Goal: Task Accomplishment & Management: Use online tool/utility

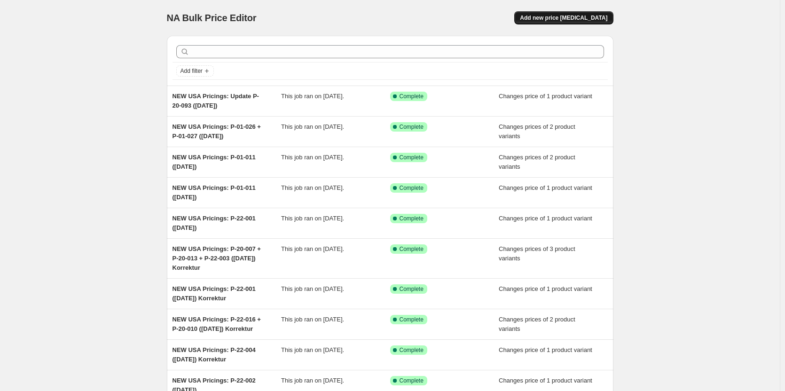
click at [556, 16] on span "Add new price [MEDICAL_DATA]" at bounding box center [563, 18] width 87 height 8
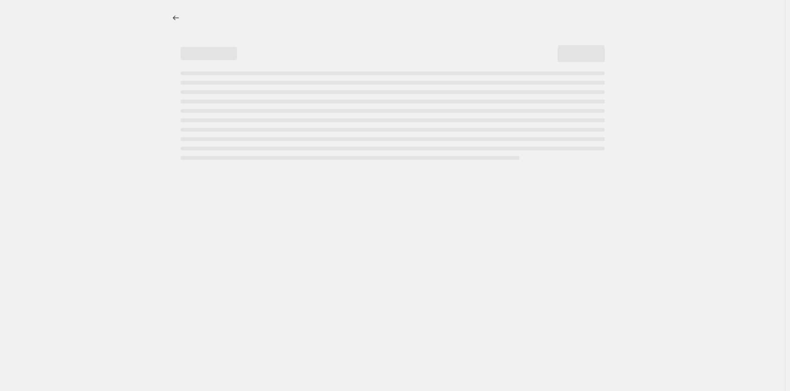
select select "percentage"
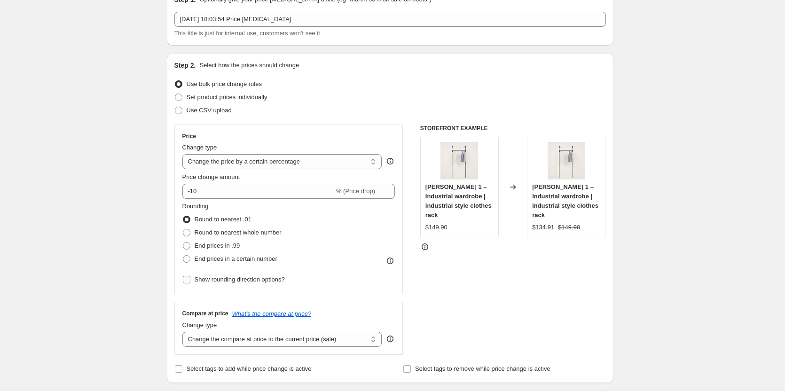
scroll to position [47, 0]
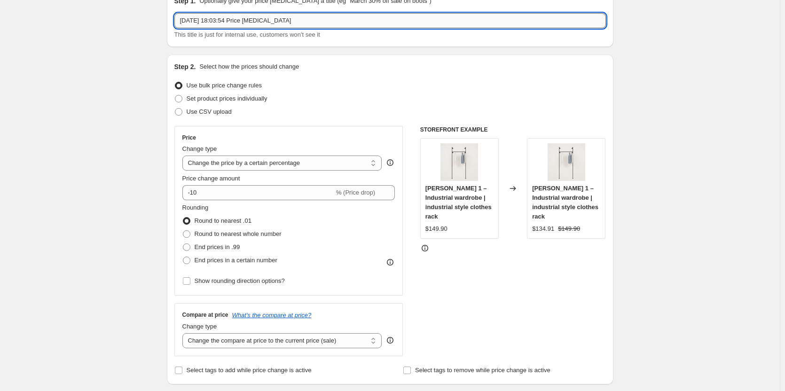
click at [331, 21] on input "[DATE] 18:03:54 Price [MEDICAL_DATA]" at bounding box center [390, 20] width 432 height 15
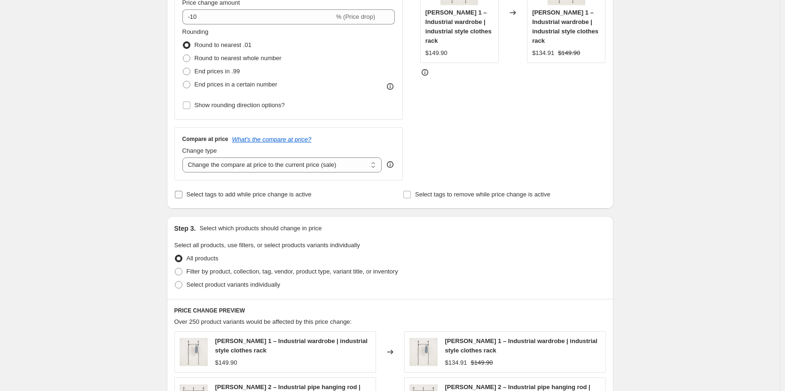
scroll to position [282, 0]
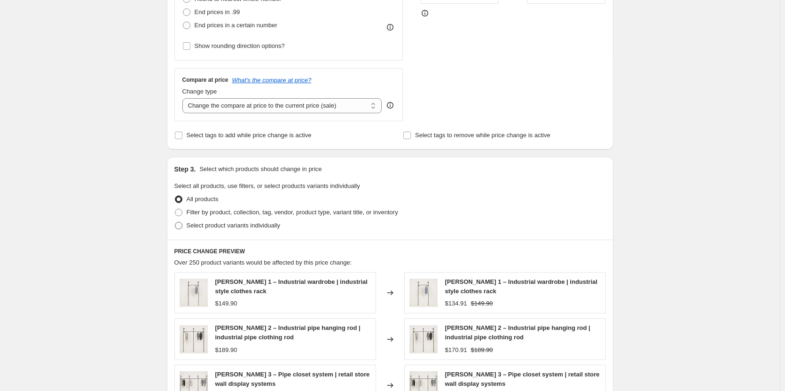
click at [232, 223] on span "Select product variants individually" at bounding box center [234, 225] width 94 height 7
click at [175, 222] on input "Select product variants individually" at bounding box center [175, 222] width 0 height 0
radio input "true"
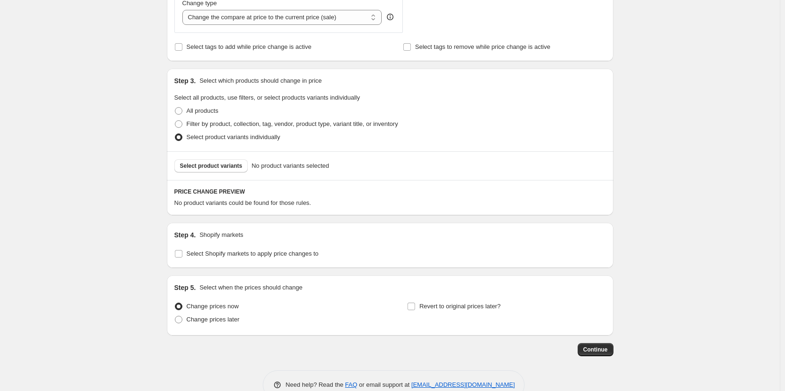
scroll to position [376, 0]
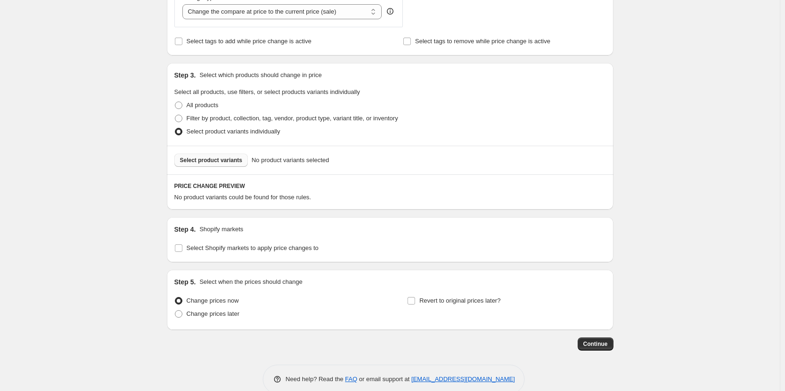
click at [209, 156] on button "Select product variants" at bounding box center [211, 160] width 74 height 13
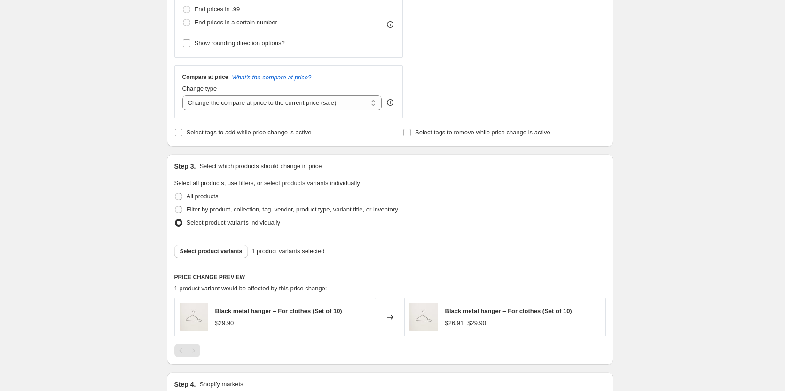
scroll to position [270, 0]
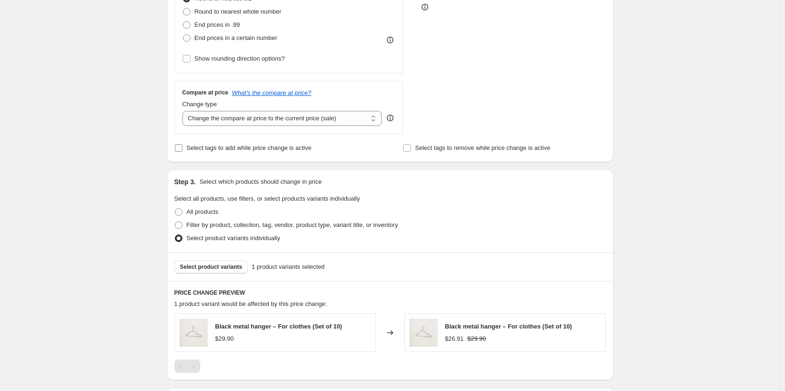
click at [233, 149] on span "Select tags to add while price change is active" at bounding box center [249, 147] width 125 height 7
click at [182, 149] on input "Select tags to add while price change is active" at bounding box center [179, 148] width 8 height 8
checkbox input "true"
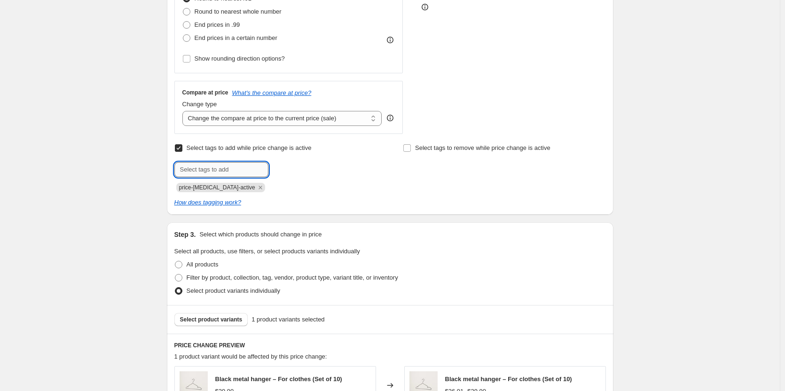
click at [239, 172] on input "text" at bounding box center [221, 169] width 94 height 15
type input "-20%"
click at [287, 168] on b "Add" at bounding box center [282, 169] width 11 height 7
click at [385, 184] on div "Select tags to add while price change is active Submit price-change-job-active …" at bounding box center [390, 167] width 432 height 51
click at [93, 184] on div "Create new price change job. This page is ready Create new price change job Dra…" at bounding box center [390, 180] width 780 height 901
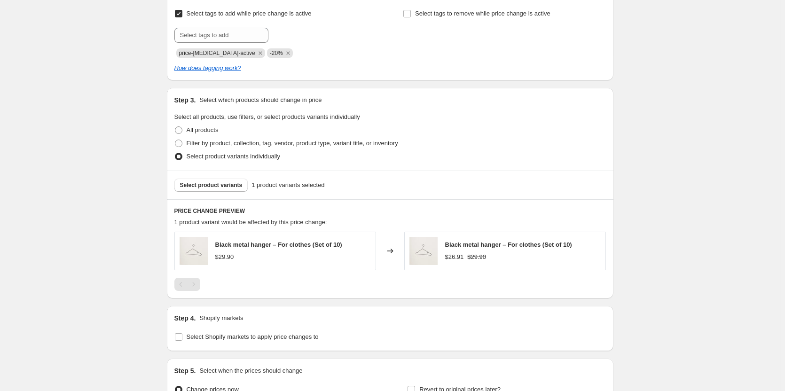
scroll to position [510, 0]
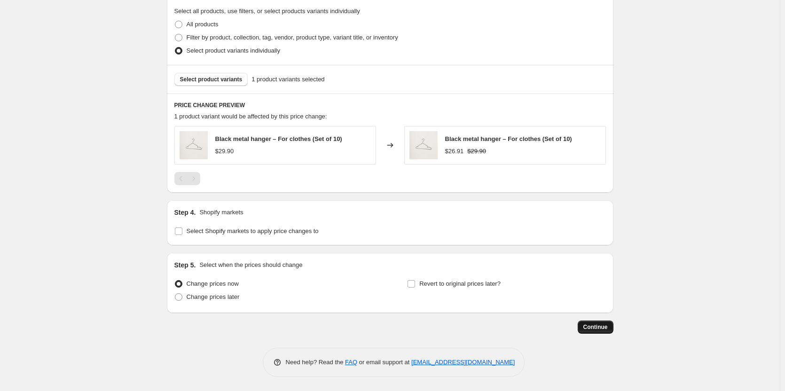
click at [595, 327] on span "Continue" at bounding box center [596, 328] width 24 height 8
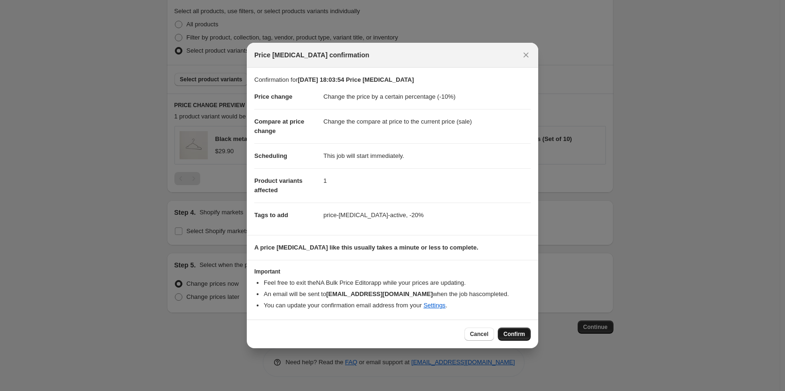
click at [513, 334] on span "Confirm" at bounding box center [515, 335] width 22 height 8
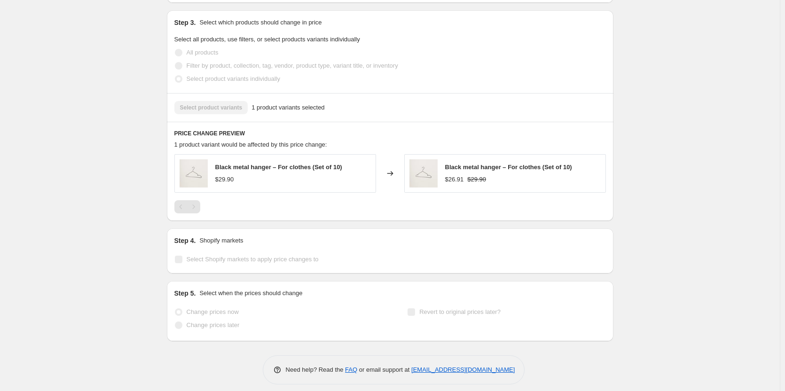
scroll to position [533, 0]
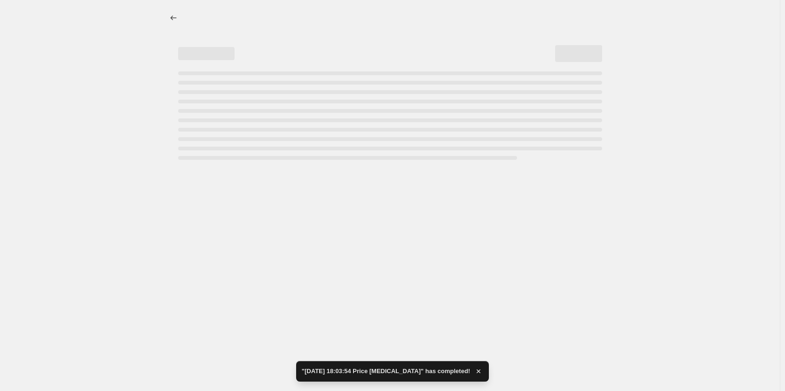
select select "percentage"
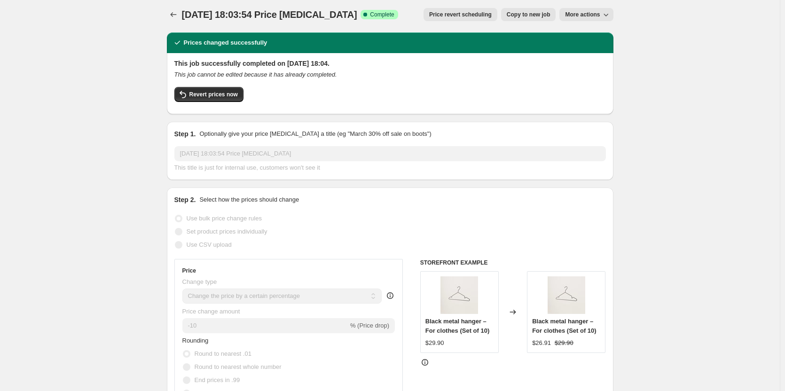
scroll to position [0, 0]
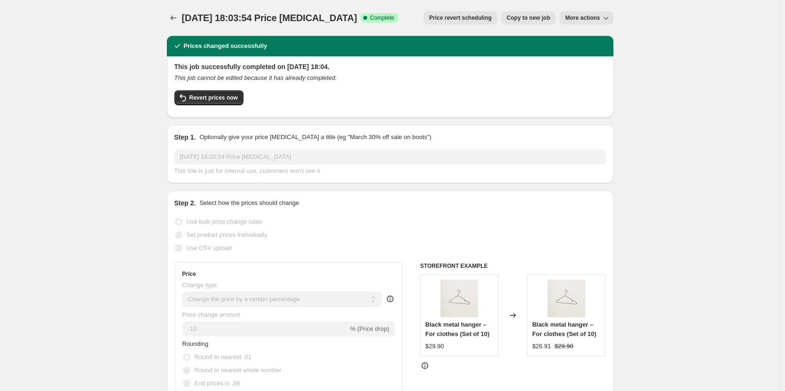
click at [581, 14] on button "More actions" at bounding box center [587, 17] width 54 height 13
click at [177, 93] on button "Revert prices now" at bounding box center [208, 97] width 69 height 15
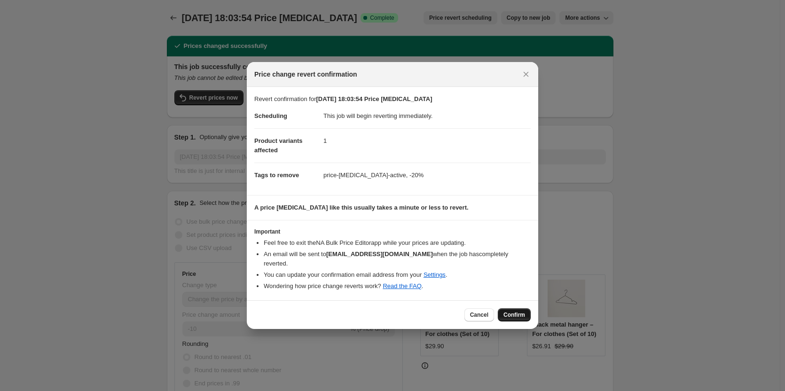
click at [510, 311] on span "Confirm" at bounding box center [515, 315] width 22 height 8
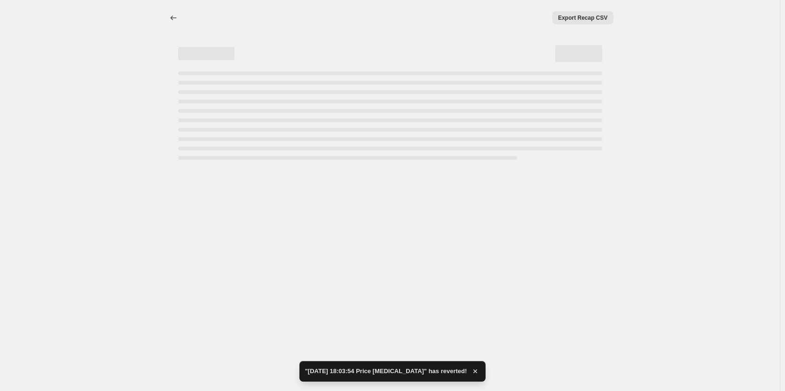
select select "percentage"
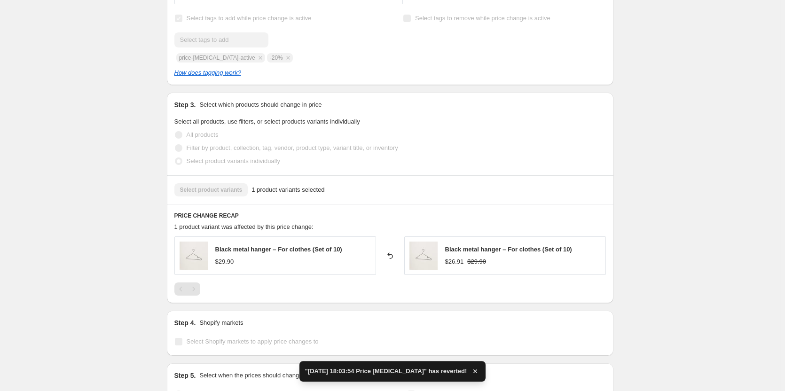
scroll to position [517, 0]
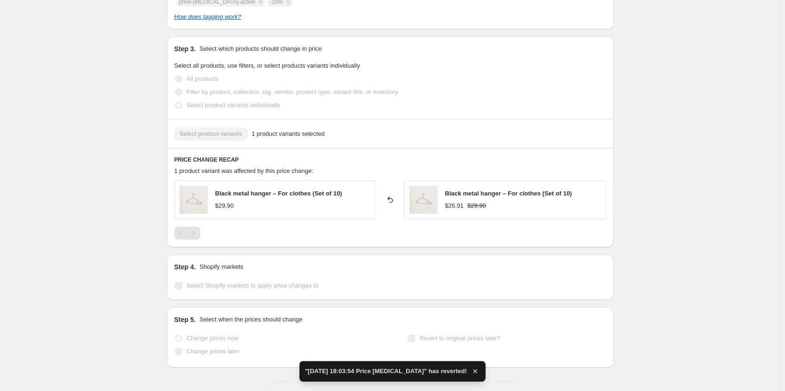
click at [318, 204] on div "$29.90" at bounding box center [278, 205] width 127 height 9
click at [311, 189] on div "Black metal hanger – For clothes (Set of 10) $29.90" at bounding box center [275, 200] width 202 height 39
click at [230, 138] on div "Select product variants 1 product variants selected" at bounding box center [390, 133] width 432 height 13
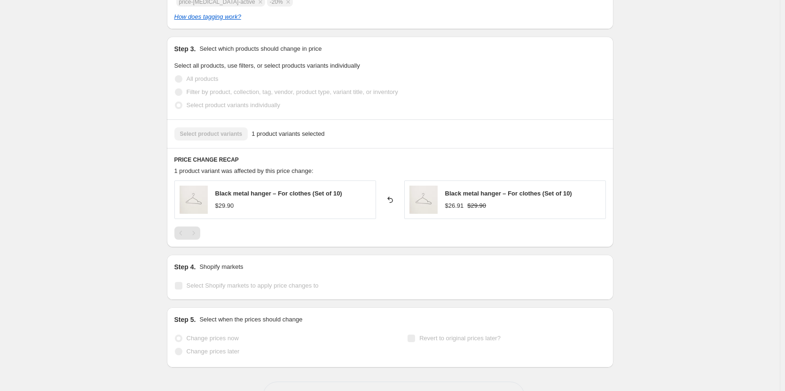
click at [395, 200] on icon at bounding box center [390, 199] width 9 height 9
click at [393, 198] on icon at bounding box center [390, 199] width 9 height 9
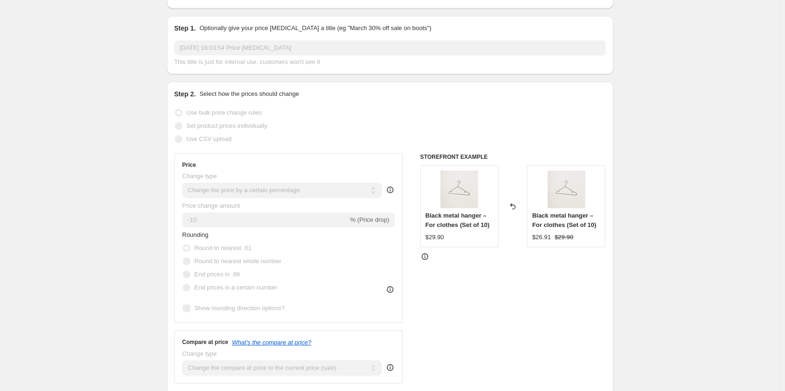
scroll to position [0, 0]
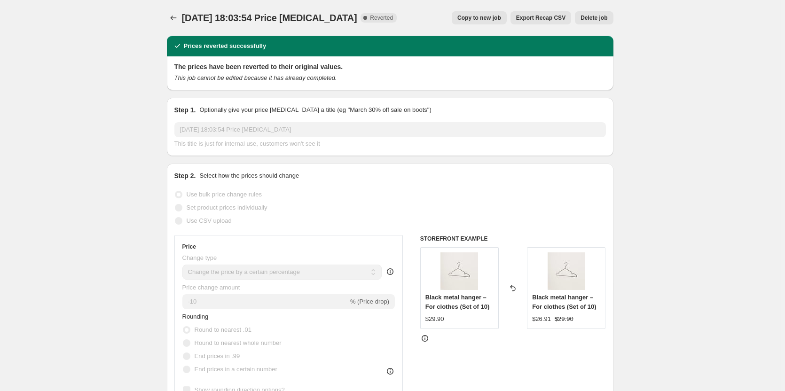
click at [594, 17] on span "Delete job" at bounding box center [594, 18] width 27 height 8
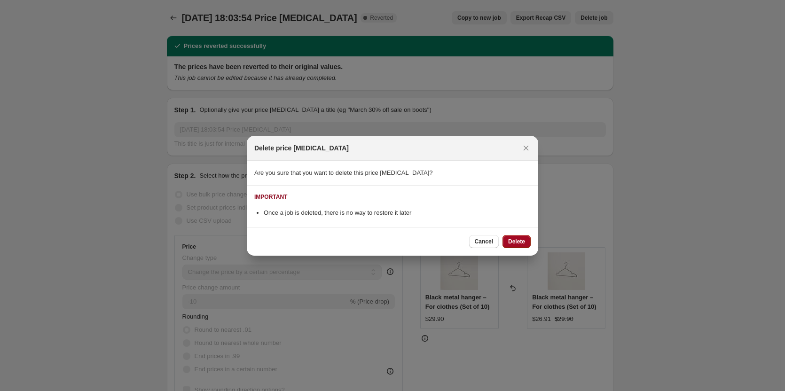
click at [516, 241] on span "Delete" at bounding box center [516, 242] width 17 height 8
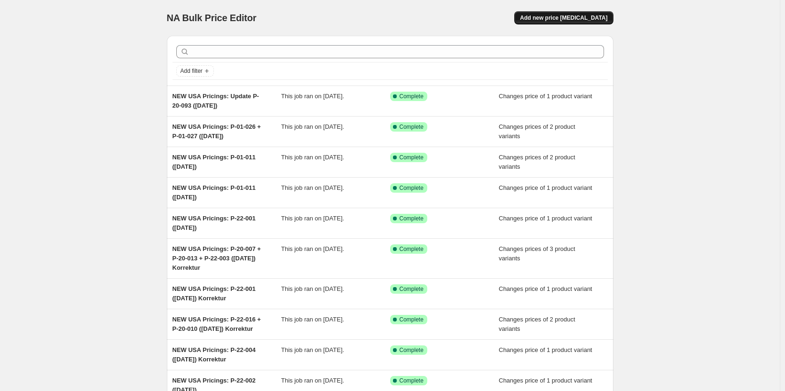
click at [593, 16] on span "Add new price [MEDICAL_DATA]" at bounding box center [563, 18] width 87 height 8
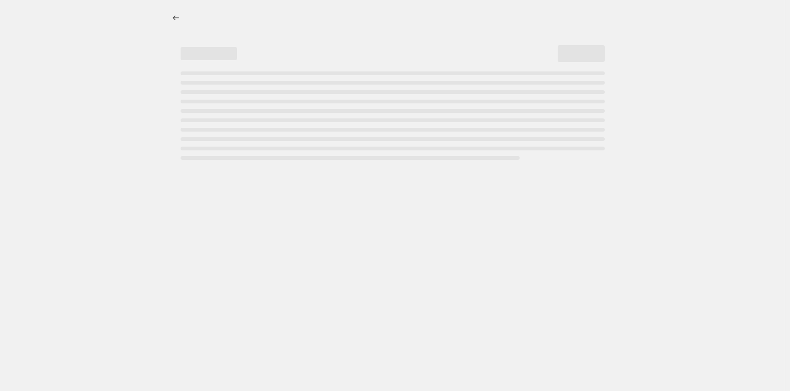
select select "percentage"
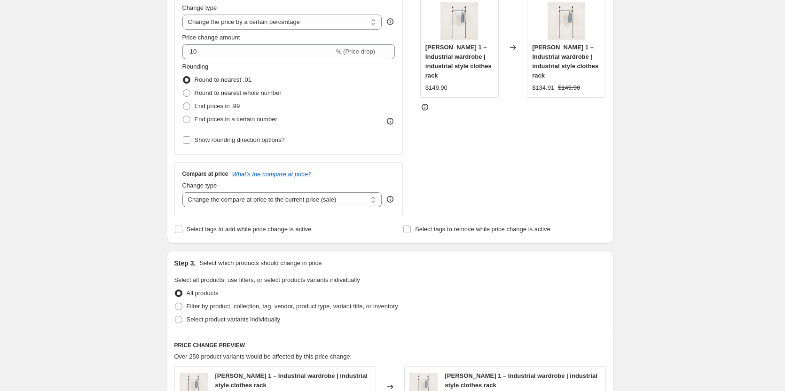
scroll to position [282, 0]
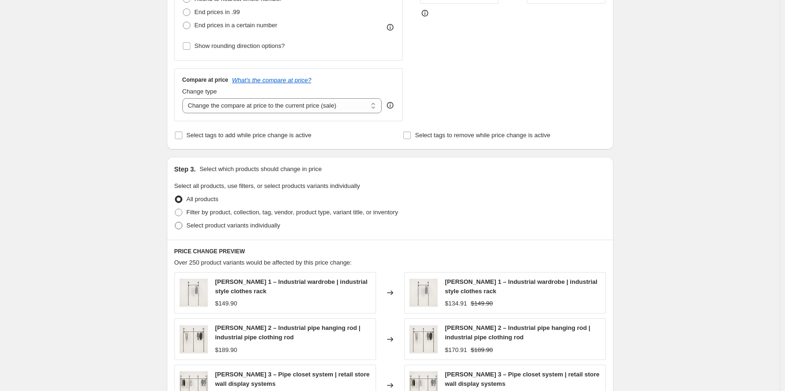
click at [234, 229] on span "Select product variants individually" at bounding box center [234, 225] width 94 height 7
click at [175, 222] on input "Select product variants individually" at bounding box center [175, 222] width 0 height 0
radio input "true"
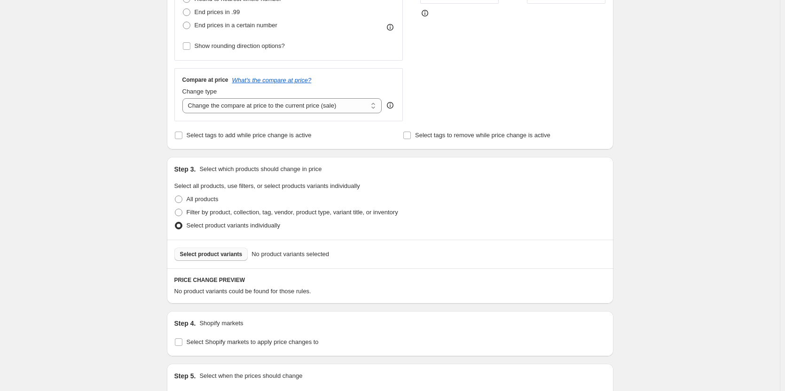
click at [223, 254] on span "Select product variants" at bounding box center [211, 255] width 63 height 8
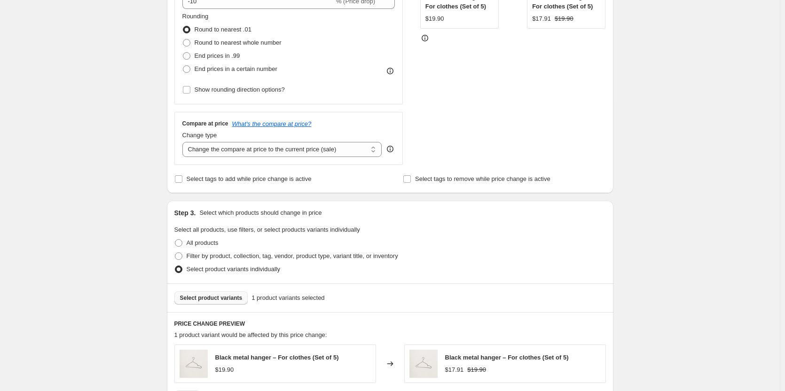
scroll to position [222, 0]
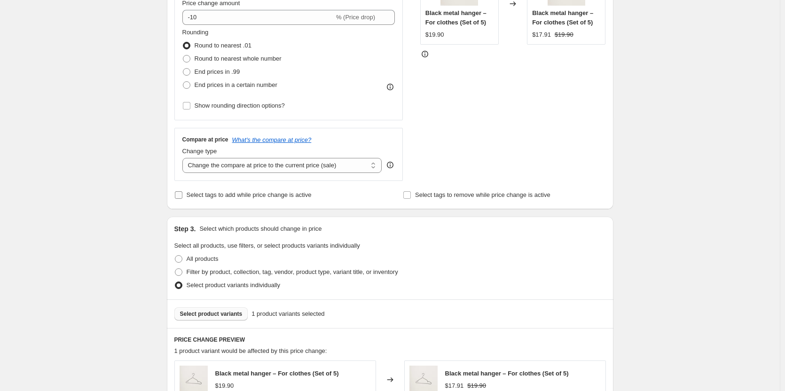
click at [281, 193] on span "Select tags to add while price change is active" at bounding box center [249, 194] width 125 height 7
click at [182, 193] on input "Select tags to add while price change is active" at bounding box center [179, 195] width 8 height 8
checkbox input "true"
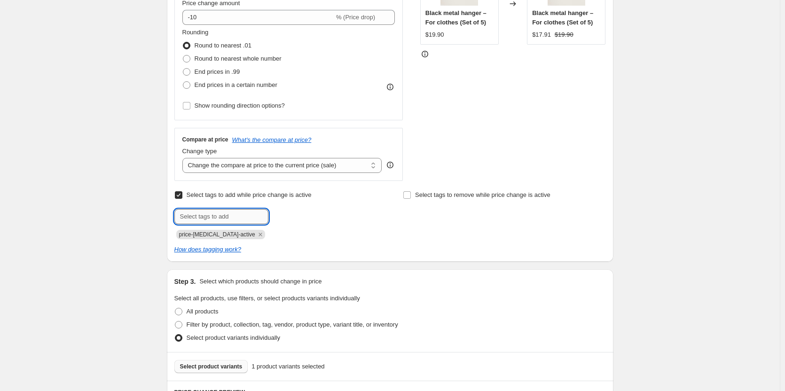
click at [235, 218] on input "text" at bounding box center [221, 216] width 94 height 15
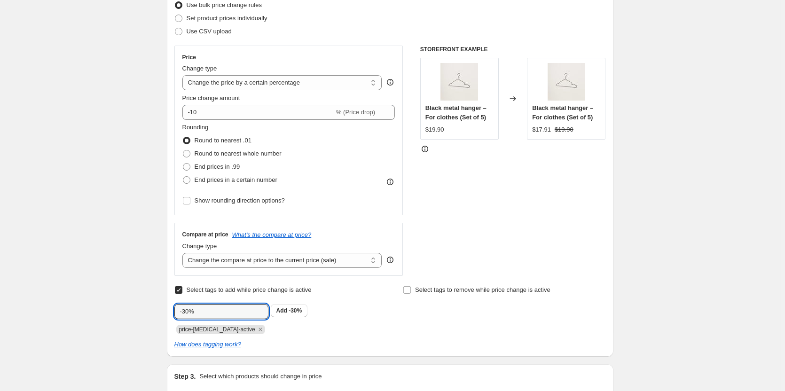
scroll to position [188, 0]
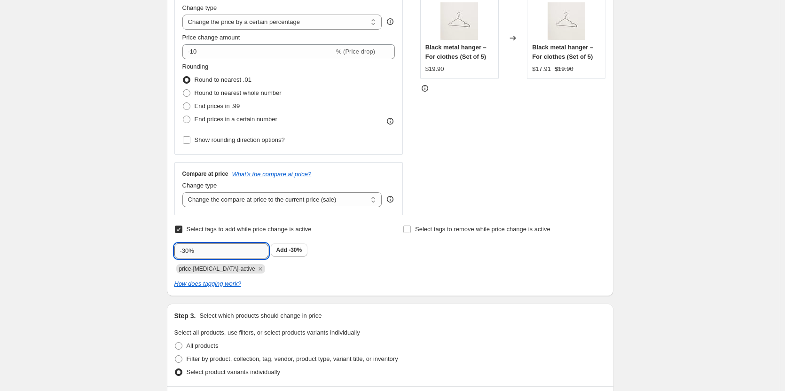
click at [188, 254] on input "-30%" at bounding box center [221, 251] width 94 height 15
type input "-10%"
click at [291, 252] on span "Add -10%" at bounding box center [290, 250] width 26 height 8
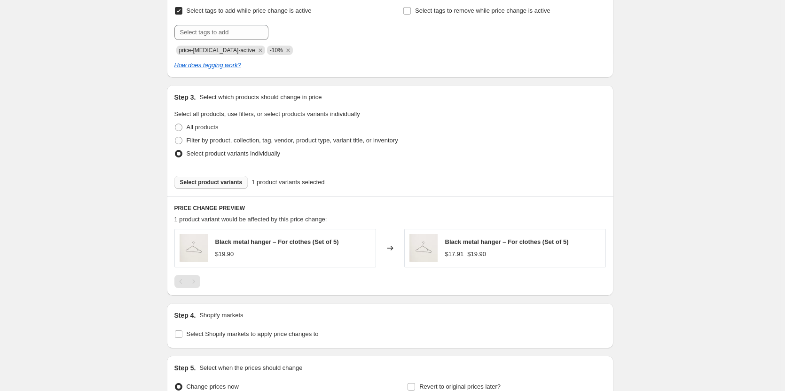
scroll to position [510, 0]
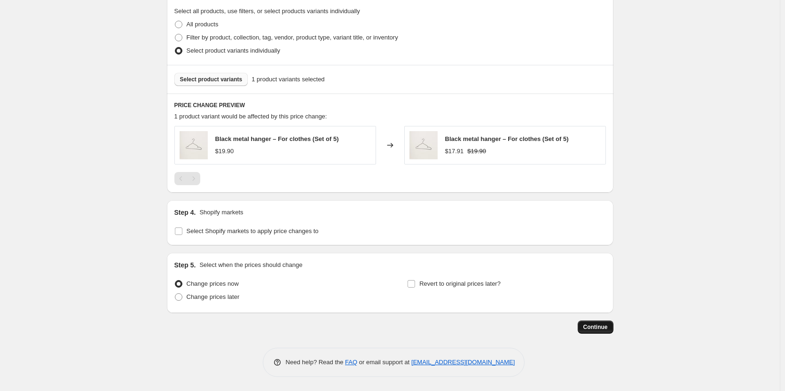
click at [603, 327] on span "Continue" at bounding box center [596, 328] width 24 height 8
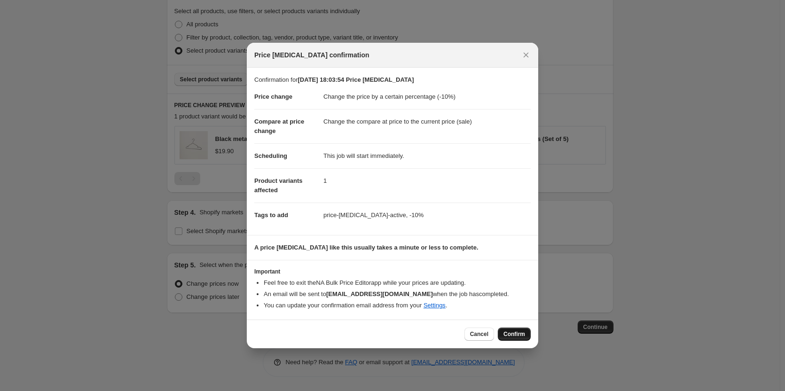
click at [520, 336] on span "Confirm" at bounding box center [515, 335] width 22 height 8
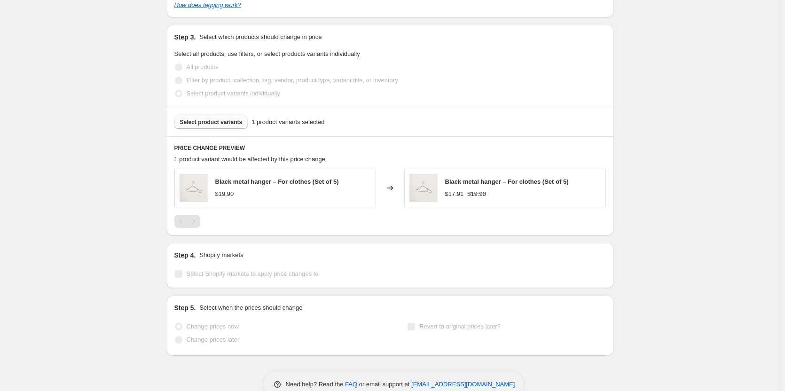
select select "percentage"
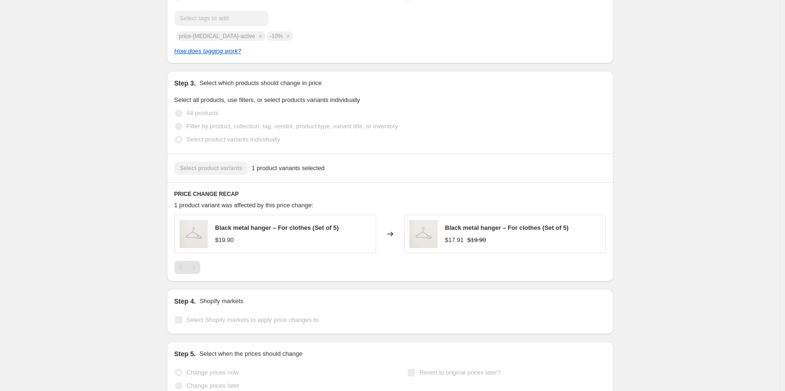
scroll to position [0, 0]
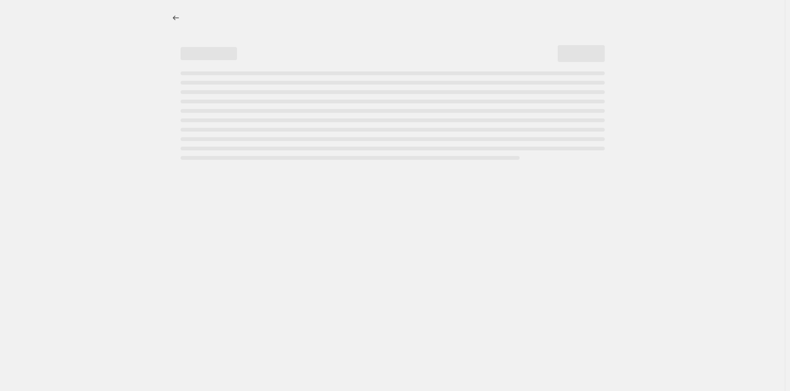
select select "percentage"
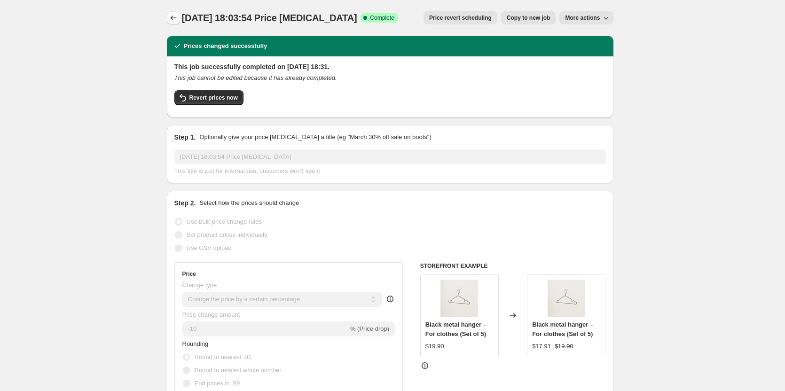
click at [173, 16] on icon "Price change jobs" at bounding box center [173, 17] width 9 height 9
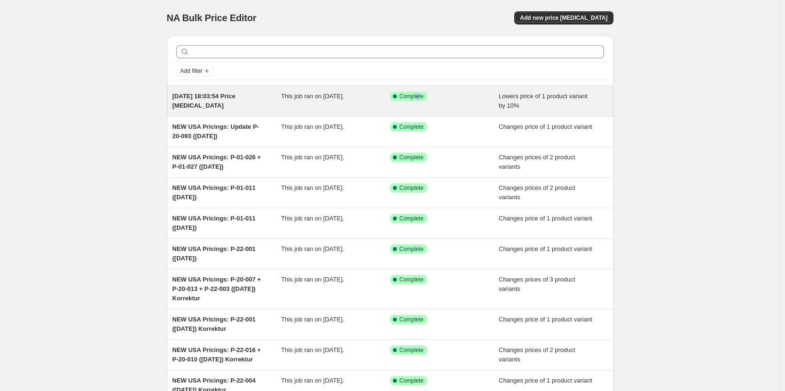
click at [420, 99] on span "Complete" at bounding box center [412, 97] width 24 height 8
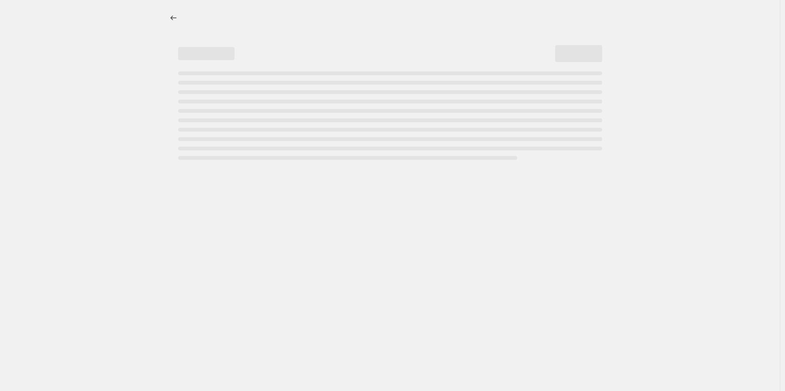
select select "percentage"
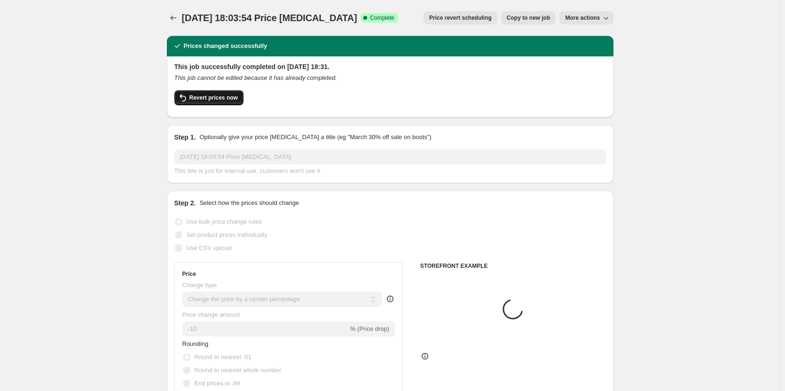
click at [213, 99] on span "Revert prices now" at bounding box center [214, 98] width 48 height 8
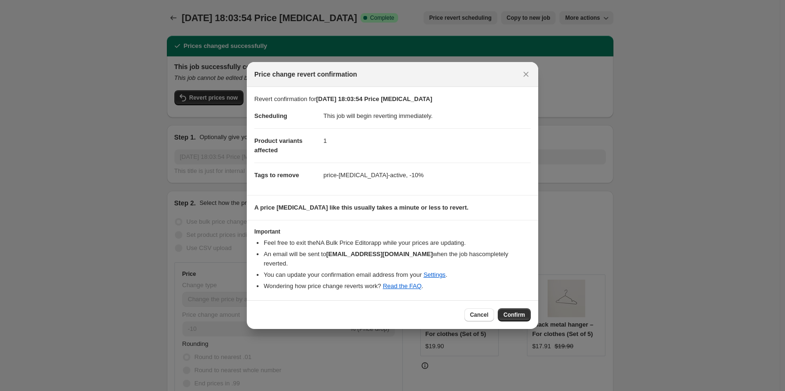
click at [511, 313] on span "Confirm" at bounding box center [515, 315] width 22 height 8
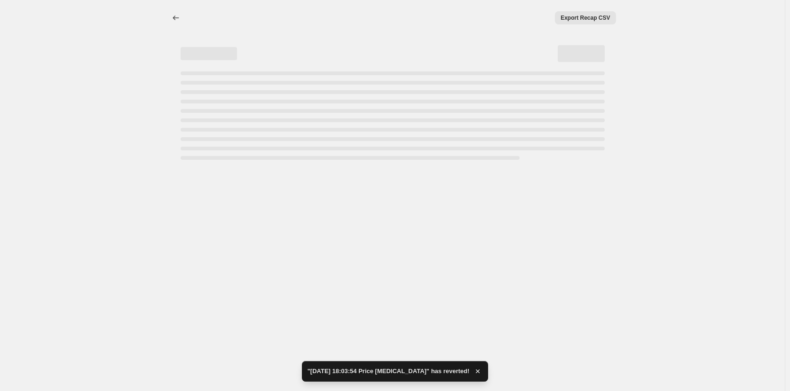
select select "percentage"
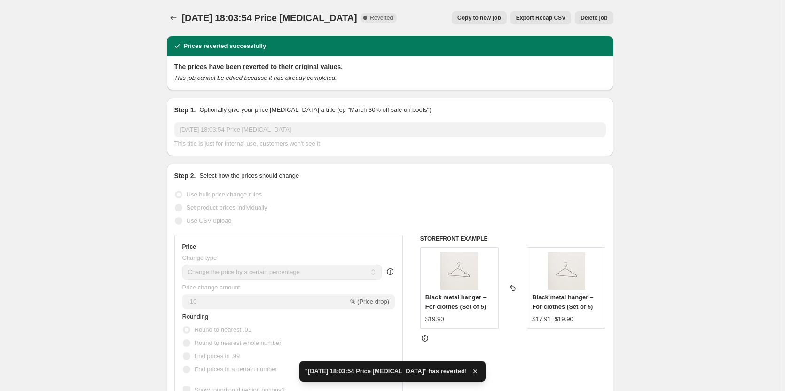
click at [590, 13] on button "Delete job" at bounding box center [594, 17] width 38 height 13
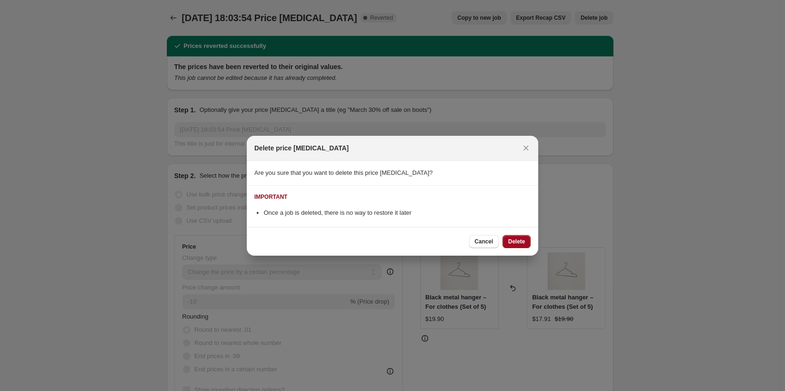
click at [519, 240] on span "Delete" at bounding box center [516, 242] width 17 height 8
